Goal: Check status: Check status

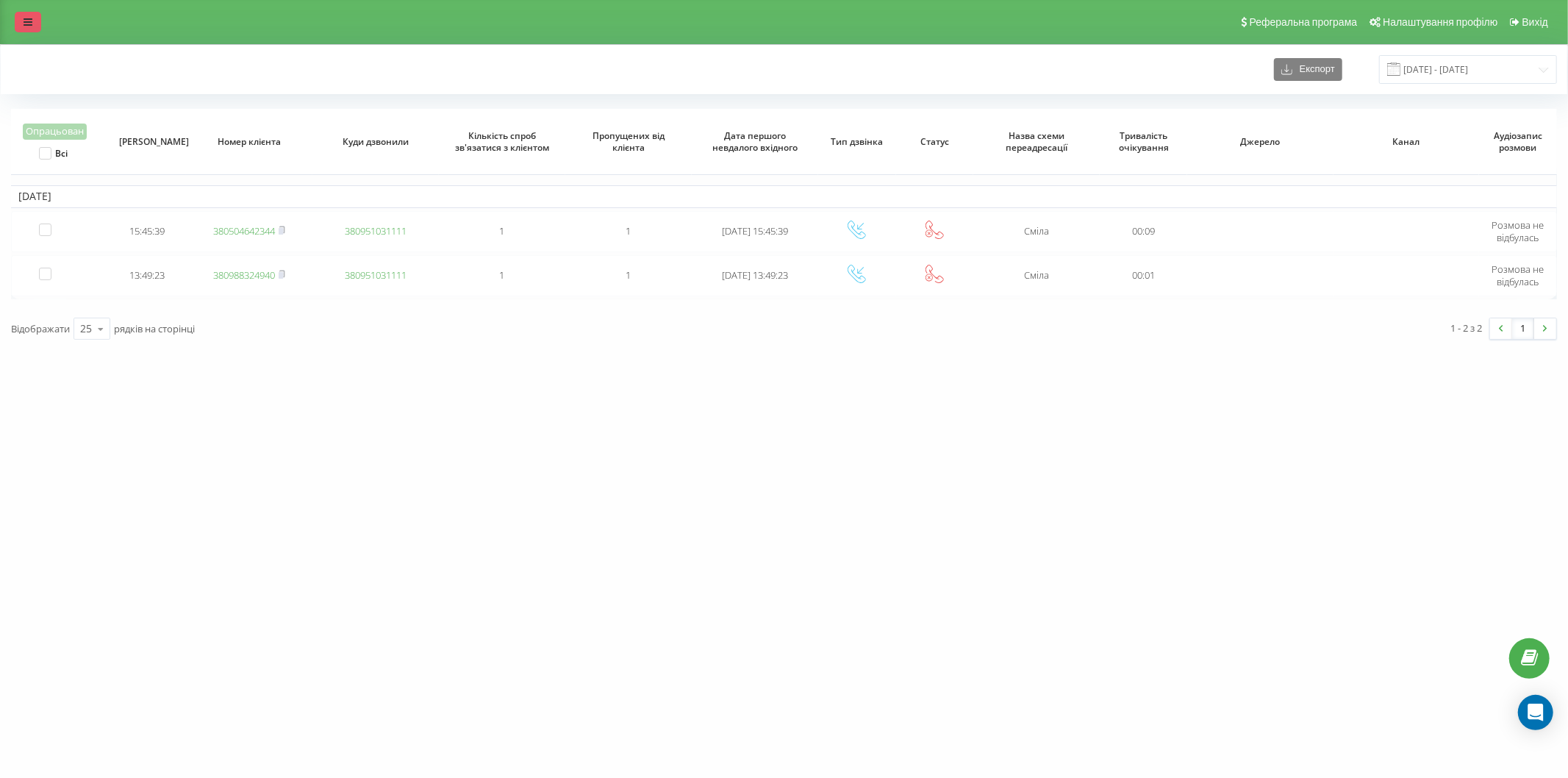
click at [38, 22] on link at bounding box center [27, 22] width 27 height 21
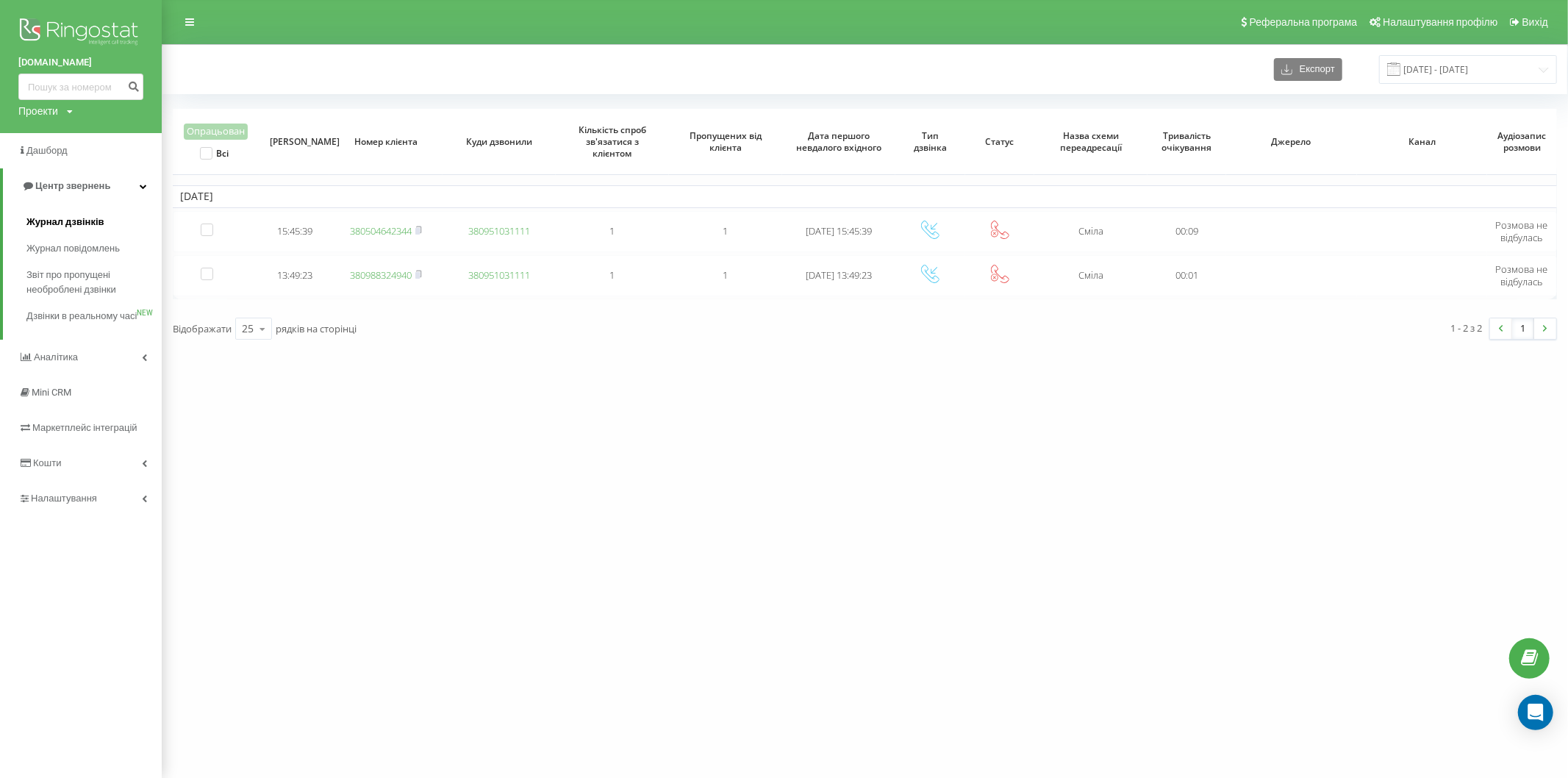
click at [65, 230] on span "Журнал дзвінків" at bounding box center [65, 222] width 78 height 15
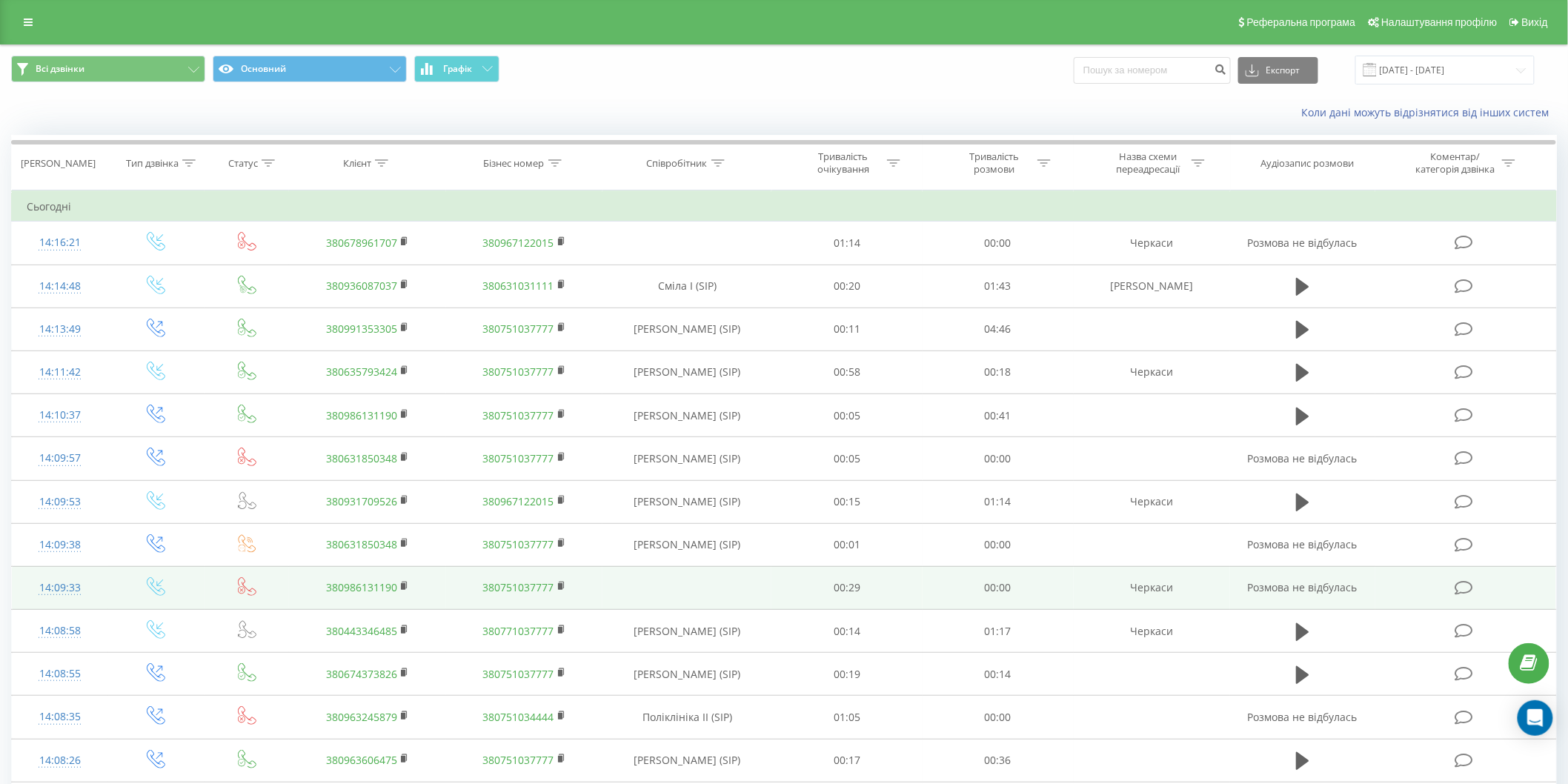
click at [1060, 605] on td "00:00" at bounding box center [999, 588] width 151 height 43
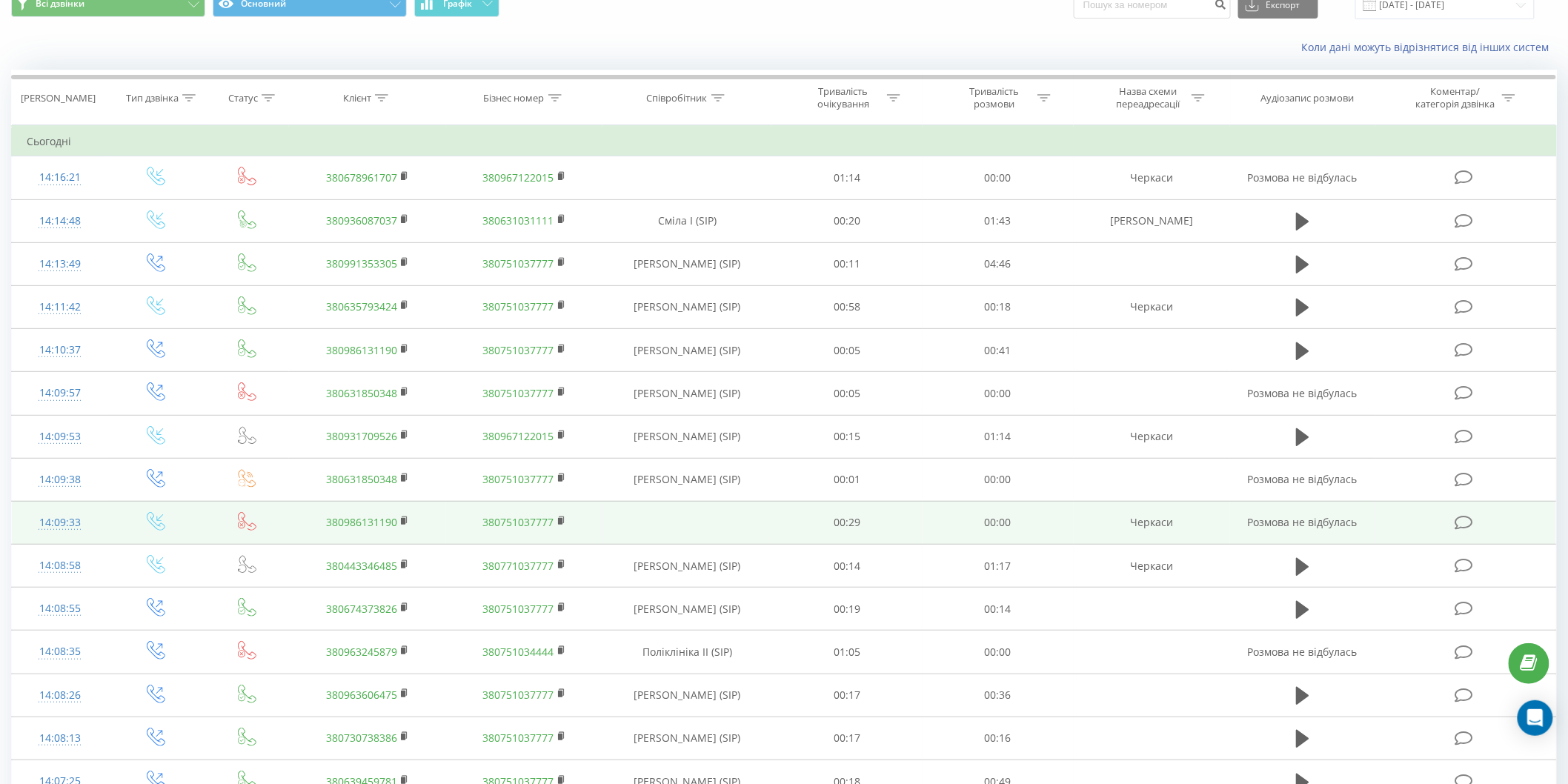
scroll to position [164, 0]
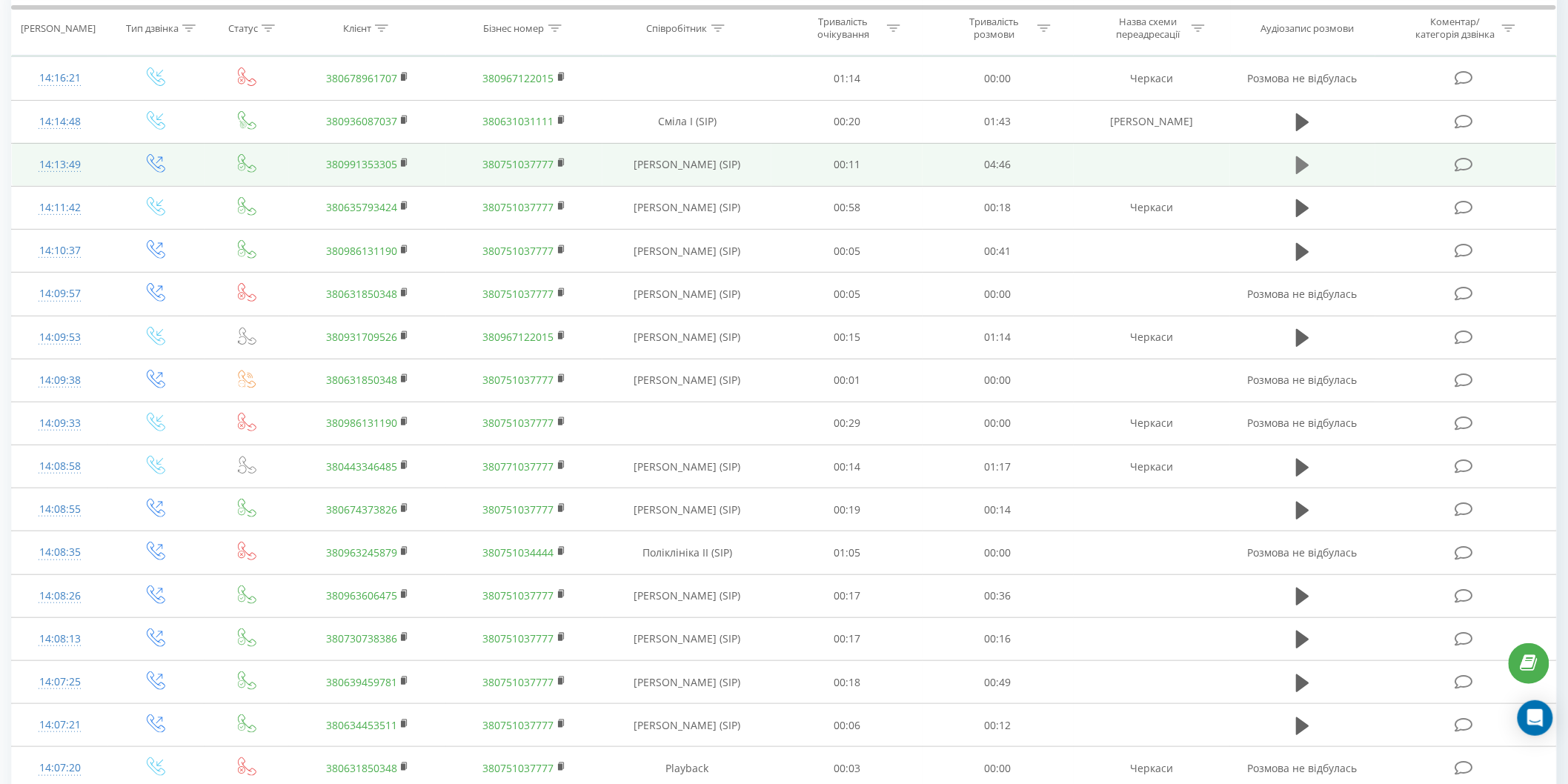
click at [1300, 160] on icon at bounding box center [1303, 165] width 13 height 18
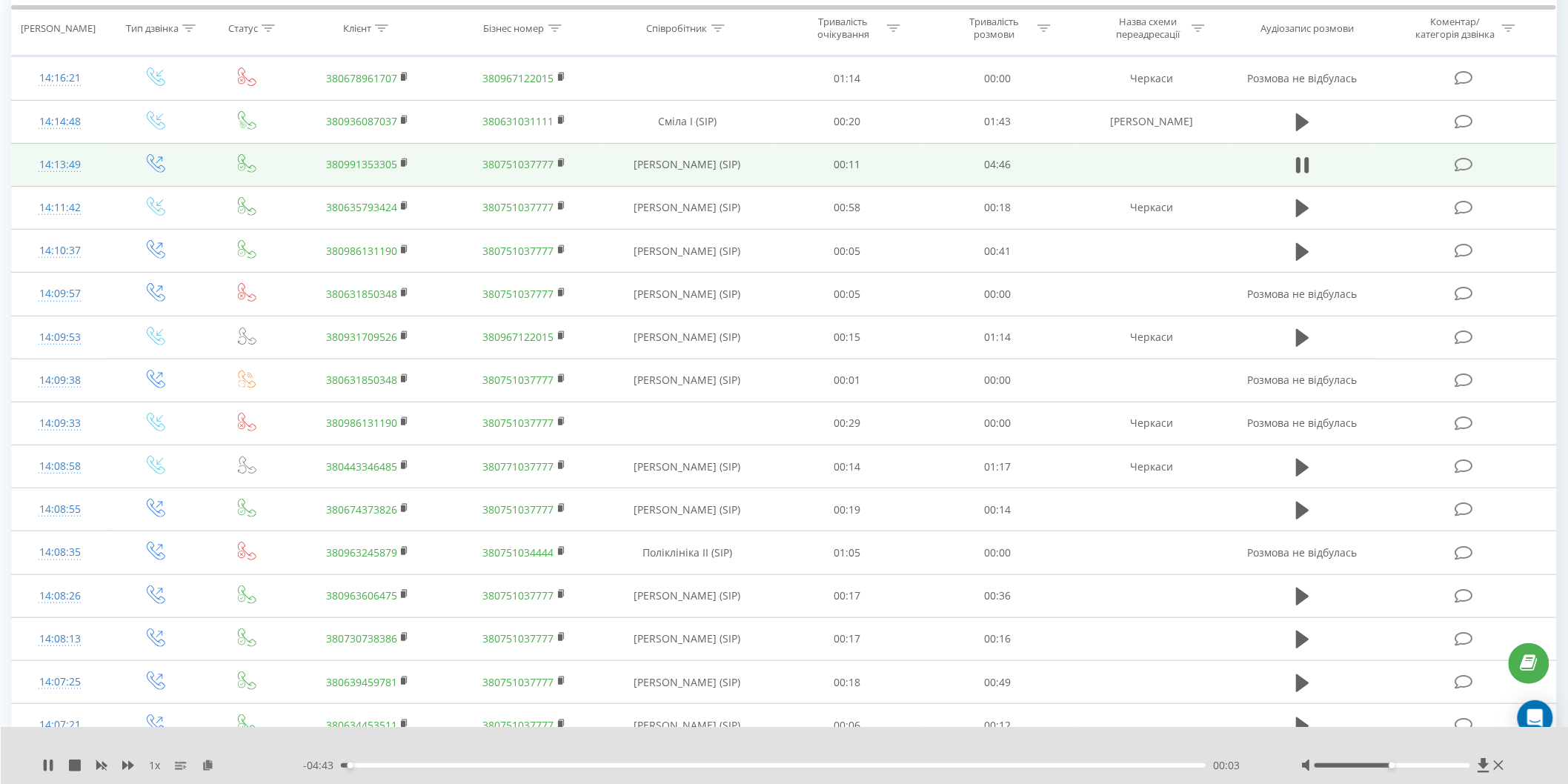
click at [1269, 760] on div "1 x - 04:43 00:03 00:03" at bounding box center [775, 766] width 1466 height 15
drag, startPoint x: 1404, startPoint y: 765, endPoint x: 1443, endPoint y: 765, distance: 39.0
click at [1443, 765] on div at bounding box center [1393, 766] width 155 height 5
